Goal: Information Seeking & Learning: Learn about a topic

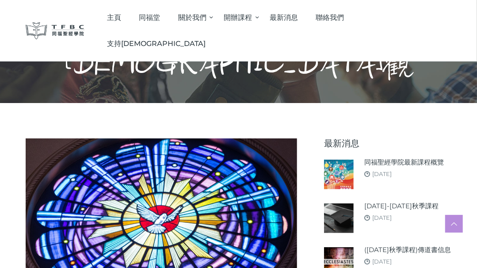
scroll to position [362, 0]
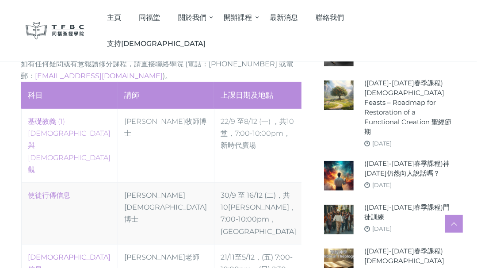
scroll to position [442, 0]
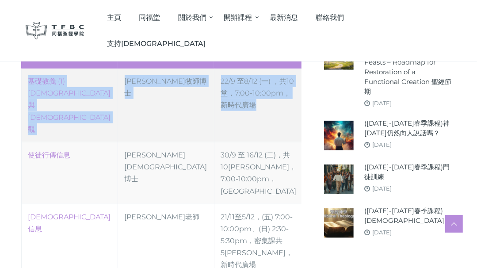
drag, startPoint x: 24, startPoint y: 64, endPoint x: 282, endPoint y: 80, distance: 257.9
click at [282, 80] on tr "‎基礎教義 (1) 聖靈觀與教會觀 何志滌牧師博士 22/9 至8/12 (一) ，共10堂，7:00-10:00pm，新時代廣場" at bounding box center [162, 106] width 282 height 74
click at [60, 77] on link "‎基礎教義 (1) 聖靈觀與教會觀" at bounding box center [69, 105] width 83 height 57
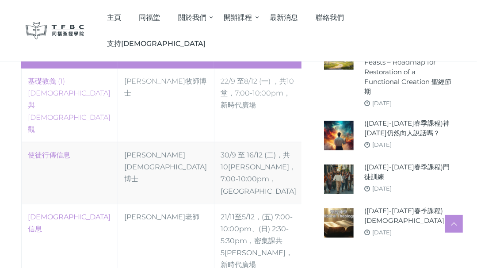
click at [6, 77] on div "August 7, 2025 同福聖經學院2025-26年秋季課程共 三 個科目: 基礎教義 (1) 聖靈觀與教會觀 、 使徒行傳信息 及 傳道書信息 ， 截…" at bounding box center [238, 12] width 477 height 617
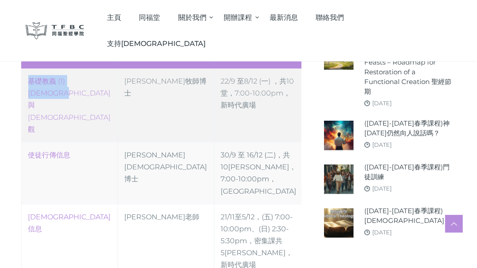
drag, startPoint x: 21, startPoint y: 66, endPoint x: 60, endPoint y: 77, distance: 40.4
click at [60, 77] on table "科目 講師 上課日期及地點 ‎基礎教義 (1) 聖靈觀與教會觀 何志滌牧師博士 22/9 至8/12 (一) ，共10堂，7:00-10:00pm，新時代廣場…" at bounding box center [162, 160] width 283 height 237
click at [60, 87] on td "‎基礎教義 (1) 聖靈觀與教會觀" at bounding box center [69, 106] width 96 height 74
drag, startPoint x: 57, startPoint y: 83, endPoint x: 24, endPoint y: 72, distance: 34.6
click at [24, 72] on td "‎基礎教義 (1) 聖靈觀與教會觀" at bounding box center [69, 106] width 96 height 74
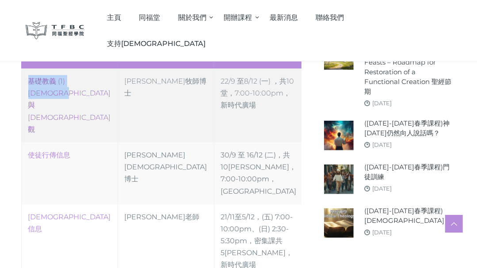
copy link "‎基礎教義 (1) 聖靈觀與教會觀"
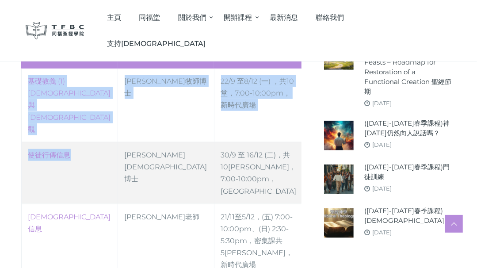
drag, startPoint x: 18, startPoint y: 106, endPoint x: 91, endPoint y: 117, distance: 73.9
click at [73, 107] on div "科目 講師 上課日期及地點 ‎基礎教義 (1) 聖靈觀與教會觀 何志滌牧師博士 22/9 至8/12 (一) ，共10堂，7:00-10:00pm，新時代廣場…" at bounding box center [162, 164] width 294 height 244
click at [82, 142] on td "使徒行傳信息" at bounding box center [69, 173] width 96 height 62
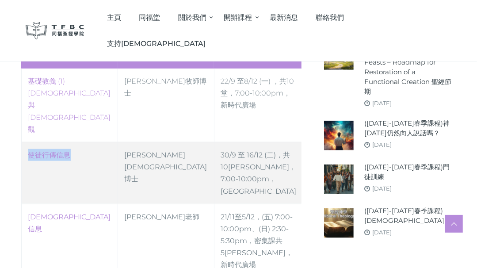
drag, startPoint x: 77, startPoint y: 105, endPoint x: 26, endPoint y: 106, distance: 50.4
click at [26, 142] on td "使徒行傳信息" at bounding box center [69, 173] width 96 height 62
drag, startPoint x: 46, startPoint y: 108, endPoint x: 111, endPoint y: 96, distance: 66.7
click at [118, 142] on td "盧龍光牧師博士" at bounding box center [166, 173] width 96 height 62
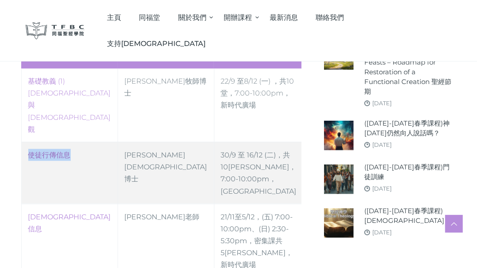
drag, startPoint x: 76, startPoint y: 108, endPoint x: 29, endPoint y: 108, distance: 46.9
click at [29, 142] on td "使徒行傳信息" at bounding box center [69, 173] width 96 height 62
copy link "使徒行傳信息"
click at [42, 151] on link "使徒行傳信息" at bounding box center [49, 155] width 42 height 8
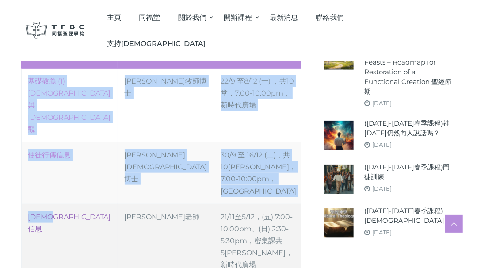
drag, startPoint x: 18, startPoint y: 140, endPoint x: 63, endPoint y: 142, distance: 45.1
click at [63, 142] on div "科目 講師 上課日期及地點 ‎基礎教義 (1) 聖靈觀與教會觀 何志滌牧師博士 22/9 至8/12 (一) ，共10堂，7:00-10:00pm，新時代廣場…" at bounding box center [162, 164] width 294 height 244
click at [82, 204] on td "傳道書信息" at bounding box center [69, 241] width 96 height 74
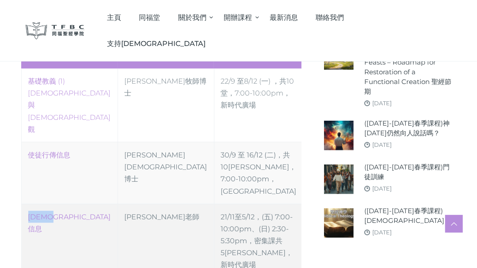
drag, startPoint x: 67, startPoint y: 142, endPoint x: 27, endPoint y: 142, distance: 39.8
click at [27, 204] on td "傳道書信息" at bounding box center [69, 241] width 96 height 74
copy link "傳道書信息"
click at [42, 213] on link "傳道書信息" at bounding box center [69, 223] width 83 height 20
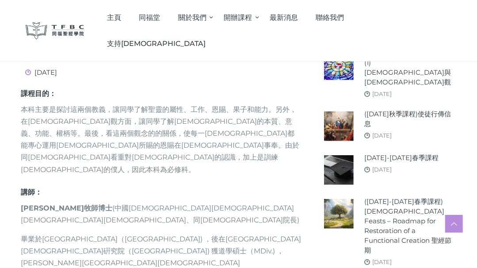
scroll to position [402, 0]
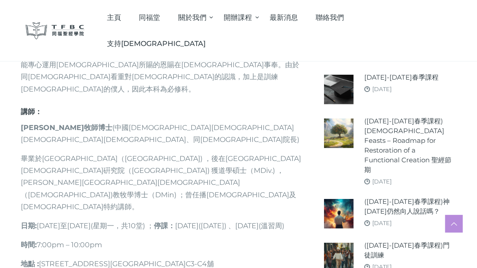
click at [81, 220] on p "日期 : 2025年9月22日至12月8日(星期一，共10堂) ； 停課： 10月6日(中秋節) 、11月3日(溫習周)" at bounding box center [161, 226] width 281 height 12
drag, startPoint x: 123, startPoint y: 130, endPoint x: 41, endPoint y: 120, distance: 82.0
click at [41, 120] on div "課程目的： 本科主要是探討這兩個教義，讓同學了解聖靈的屬性、工作、恩賜、果子和能力。另外，在教會觀方面，讓同學了解教會的本質、意義、功能、權柄等。最後，看這兩…" at bounding box center [161, 178] width 281 height 338
click at [111, 220] on p "日期 : 2025年9月22日至12月8日(星期一，共10堂) ； 停課： 10月6日(中秋節) 、11月3日(溫習周)" at bounding box center [161, 226] width 281 height 12
drag, startPoint x: 223, startPoint y: 128, endPoint x: 272, endPoint y: 128, distance: 49.1
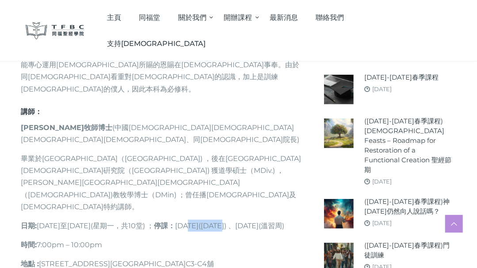
click at [272, 220] on p "日期 : 2025年9月22日至12月8日(星期一，共10堂) ； 停課： 10月6日(中秋節) 、11月3日(溫習周)" at bounding box center [161, 226] width 281 height 12
click at [210, 239] on p "時間 : 7:00pm – 10:00pm" at bounding box center [161, 245] width 281 height 12
click at [109, 154] on div "課程目的： 本科主要是探討這兩個教義，讓同學了解聖靈的屬性、工作、恩賜、果子和能力。另外，在教會觀方面，讓同學了解教會的本質、意義、功能、權柄等。最後，看這兩…" at bounding box center [161, 178] width 281 height 338
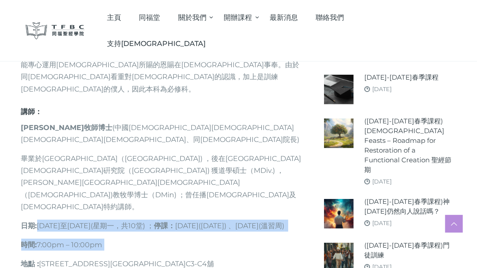
drag, startPoint x: 40, startPoint y: 130, endPoint x: 195, endPoint y: 153, distance: 156.6
click at [195, 153] on div "課程目的： 本科主要是探討這兩個教義，讓同學了解聖靈的屬性、工作、恩賜、果子和能力。另外，在教會觀方面，讓同學了解教會的本質、意義、功能、權柄等。最後，看這兩…" at bounding box center [161, 178] width 281 height 338
click at [65, 220] on p "日期 : 2025年9月22日至12月8日(星期一，共10堂) ； 停課： 10月6日(中秋節) 、11月3日(溫習周)" at bounding box center [161, 226] width 281 height 12
drag, startPoint x: 111, startPoint y: 163, endPoint x: 20, endPoint y: 131, distance: 96.4
click at [20, 131] on div "課程目的： 本科主要是探討這兩個教義，讓同學了解聖靈的屬性、工作、恩賜、果子和能力。另外，在教會觀方面，讓同學了解教會的本質、意義、功能、權柄等。最後，看這兩…" at bounding box center [162, 178] width 294 height 337
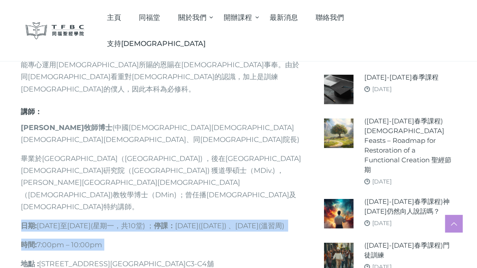
copy div "日期 : 2025年9月22日至12月8日(星期一，共10堂) ； 停課： 10月6日(中秋節) 、11月3日(溫習周) 時間 : 7:00pm – 10:0…"
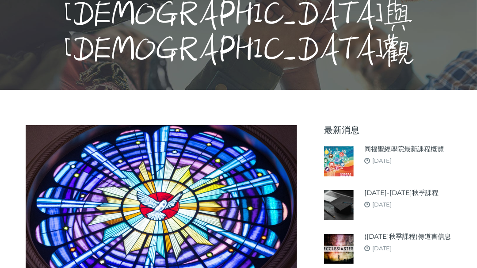
scroll to position [0, 0]
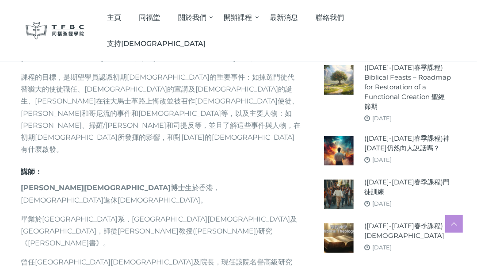
scroll to position [522, 0]
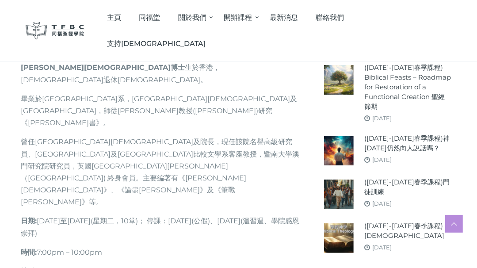
drag, startPoint x: 40, startPoint y: 100, endPoint x: 108, endPoint y: 115, distance: 70.1
click at [108, 215] on p "日期 : [DATE]至[DATE](星期二，10堂)； 停課：[DATE](公假)、[DATE](溫習週、學院感恩崇拜)" at bounding box center [161, 227] width 281 height 24
copy p "[DATE]至[DATE](星期二，10堂)； 停課：[DATE](公假)、[DATE](溫習週、學院感恩崇拜)"
click at [104, 94] on div "課程目的 : 《使徒行傳》是[DEMOGRAPHIC_DATA]中，關於初期[DEMOGRAPHIC_DATA]歷史的唯一書卷。內容從[DEMOGRAPHIC…" at bounding box center [161, 106] width 281 height 496
drag, startPoint x: 87, startPoint y: 115, endPoint x: 21, endPoint y: 101, distance: 67.9
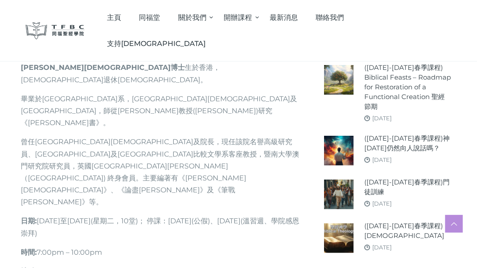
click at [21, 215] on p "日期 : 2025年9月30日至12月16日(星期二，10堂)； 停課：10月7日(公假)、11月4日(溫習週、學院感恩崇拜)" at bounding box center [161, 227] width 281 height 24
copy p "日期 : 2025年9月30日至12月16日(星期二，10堂)； 停課：10月7日(公假)、11月4日(溫習週、學院感恩崇拜)"
drag, startPoint x: 18, startPoint y: 133, endPoint x: 107, endPoint y: 133, distance: 88.9
click at [107, 133] on div "課程目的 : 《使徒行傳》是新約聖經中，關於初期教會歷史的唯一書卷。內容從耶穌升天，聖靈降臨在門徒身上的承諾，他們被差遣從耶路撒冷直到地極，作主耶穌的見證人開…" at bounding box center [162, 106] width 294 height 495
copy p "時間 : 7:00pm – 10:00pm"
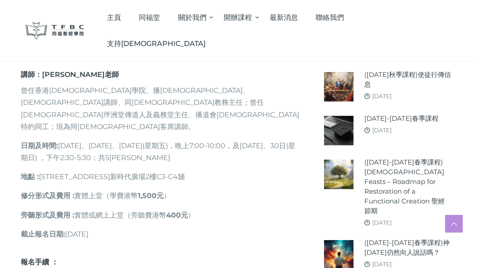
scroll to position [362, 0]
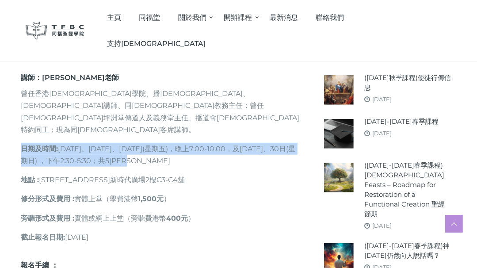
drag, startPoint x: 20, startPoint y: 123, endPoint x: 164, endPoint y: 139, distance: 145.2
click at [164, 139] on div "課程簡介： 由於不少[DEMOGRAPHIC_DATA]覺得《[DEMOGRAPHIC_DATA]》的內容相當難明，對它便望而卻步。本課程嘗試指出一條研讀《傳…" at bounding box center [162, 137] width 294 height 250
copy p "日期及時間 : [DATE]、[DATE]、[DATE](星期五)，晩上7:00-10:00，及[DATE]、30日(星期日) ，下午2:30-5:30；共5…"
